Goal: Information Seeking & Learning: Learn about a topic

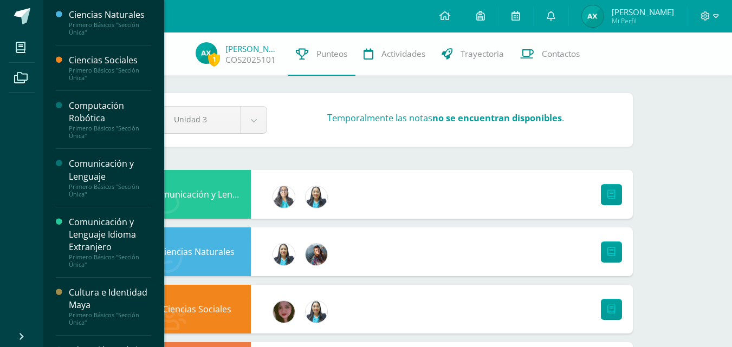
click at [85, 128] on div "Primero Básicos "Sección Única"" at bounding box center [110, 132] width 82 height 15
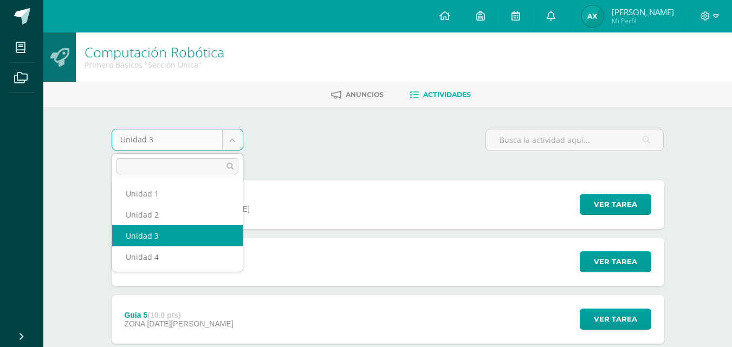
drag, startPoint x: 219, startPoint y: 138, endPoint x: 213, endPoint y: 141, distance: 7.0
click at [213, 141] on body "Mis cursos Archivos Cerrar panel Ciencias Naturales Primero Básicos "Sección Ún…" at bounding box center [366, 351] width 732 height 703
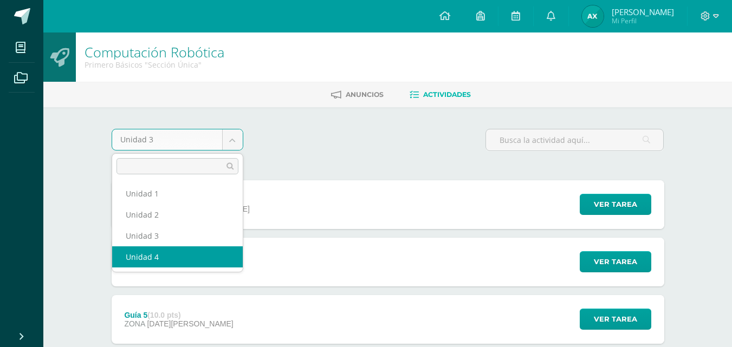
select select "Unidad 4"
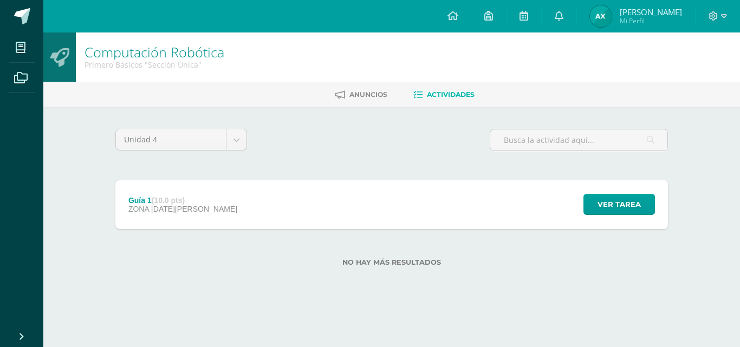
click at [175, 192] on div "Guía 1 (10.0 pts) ZONA 11 de Agosto" at bounding box center [182, 204] width 135 height 49
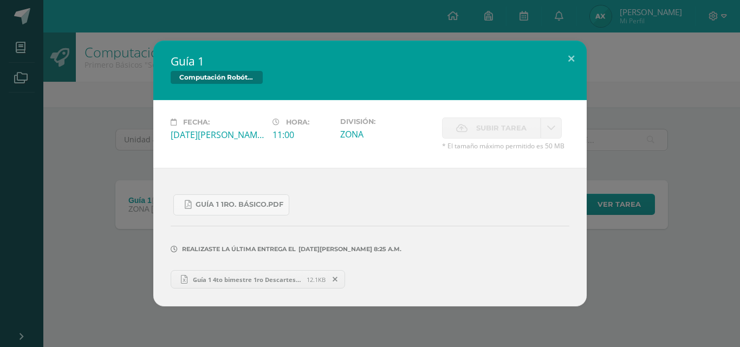
click at [238, 282] on span "Guía 1 4to bimestre 1ro Descartes Anngie Xiquin.xlsx" at bounding box center [247, 280] width 119 height 8
click at [498, 186] on div "Guía 1 1ro. Básico.pdf" at bounding box center [370, 201] width 399 height 30
click at [243, 211] on link "Guía 1 1ro. Básico.pdf" at bounding box center [231, 205] width 116 height 21
click at [163, 101] on div "Fecha: Lunes 11 de Agosto Hora: 11:00 División: ZONA" at bounding box center [370, 134] width 434 height 68
click at [146, 93] on div "Guía 1 Computación Robótica Fecha: Lunes 11 de Agosto Hora: 11:00 División: ZONA" at bounding box center [370, 174] width 732 height 266
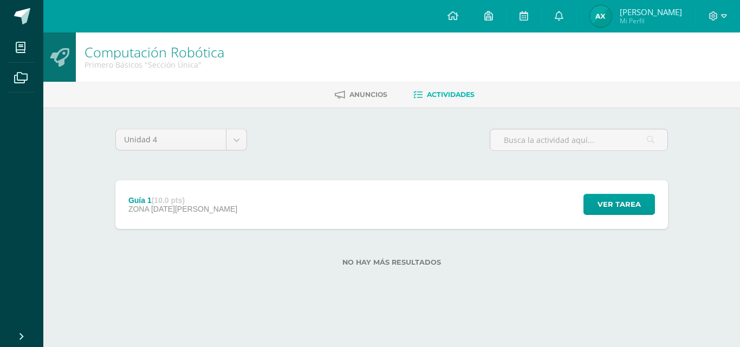
click at [134, 196] on div "Guía 1 (10.0 pts)" at bounding box center [182, 200] width 109 height 9
click at [154, 195] on div "Guía 1 (10.0 pts) ZONA 11 de Agosto" at bounding box center [182, 204] width 135 height 49
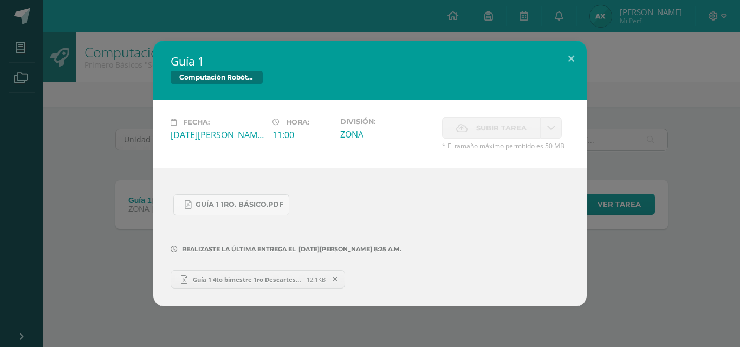
click at [431, 141] on div "División: ZONA" at bounding box center [387, 134] width 102 height 33
click at [445, 138] on label "Subir tarea" at bounding box center [491, 128] width 99 height 21
drag, startPoint x: 447, startPoint y: 139, endPoint x: 447, endPoint y: 146, distance: 6.5
click at [447, 144] on div "Subir tarea * El tamaño máximo permitido es 50 MB" at bounding box center [505, 134] width 127 height 33
click at [222, 281] on span "Guía 1 4to bimestre 1ro Descartes Anngie Xiquin.xlsx" at bounding box center [247, 280] width 119 height 8
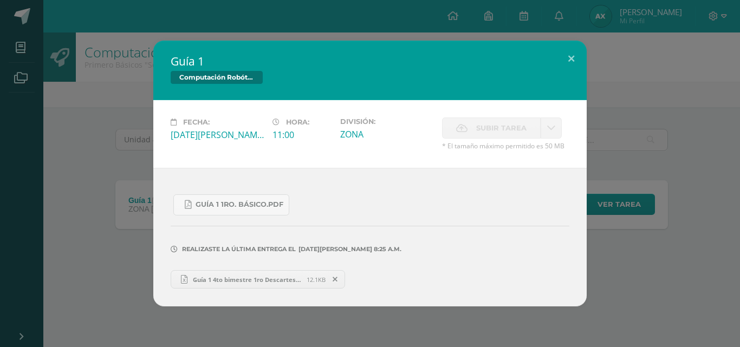
click at [380, 224] on div "Realizaste la última entrega el 11 DE Agosto A LAS 8:25 a.m." at bounding box center [370, 242] width 399 height 52
